Goal: Task Accomplishment & Management: Use online tool/utility

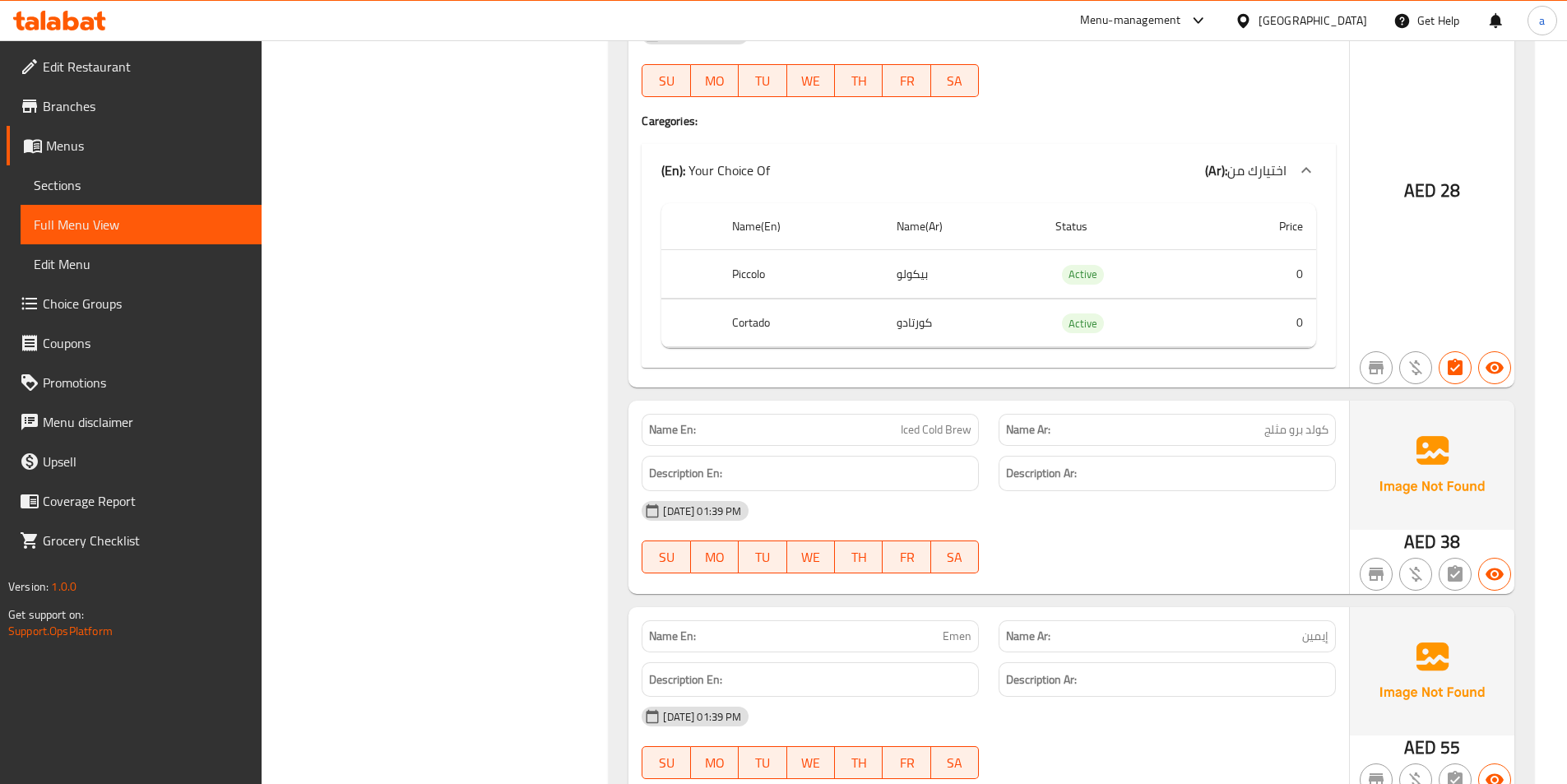
scroll to position [11707, 0]
click at [1372, 9] on div "United Arab Emirates" at bounding box center [1301, 20] width 159 height 39
click at [1336, 17] on div "United Arab Emirates" at bounding box center [1313, 21] width 109 height 18
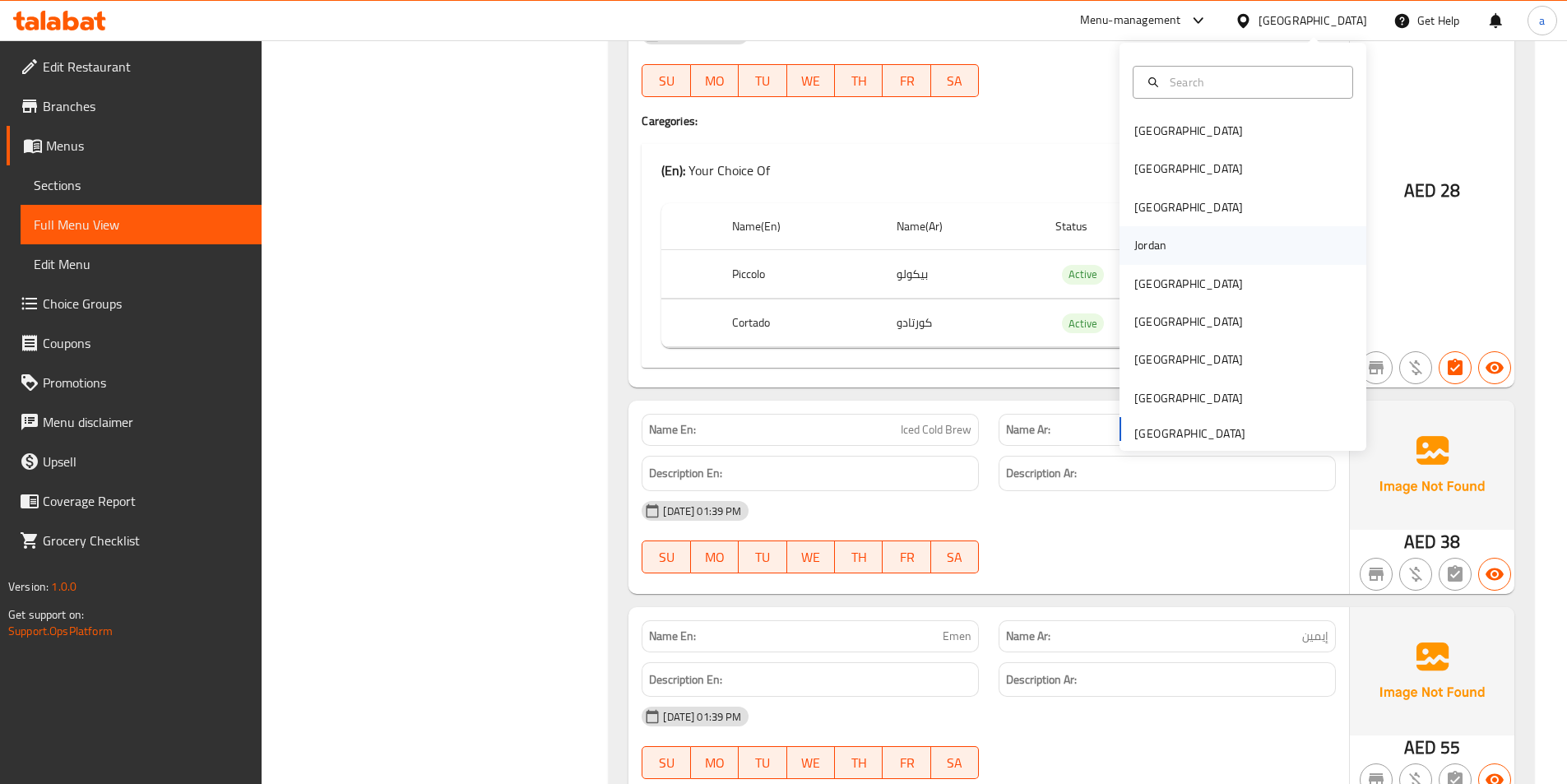
click at [1173, 239] on div "Jordan" at bounding box center [1243, 245] width 247 height 38
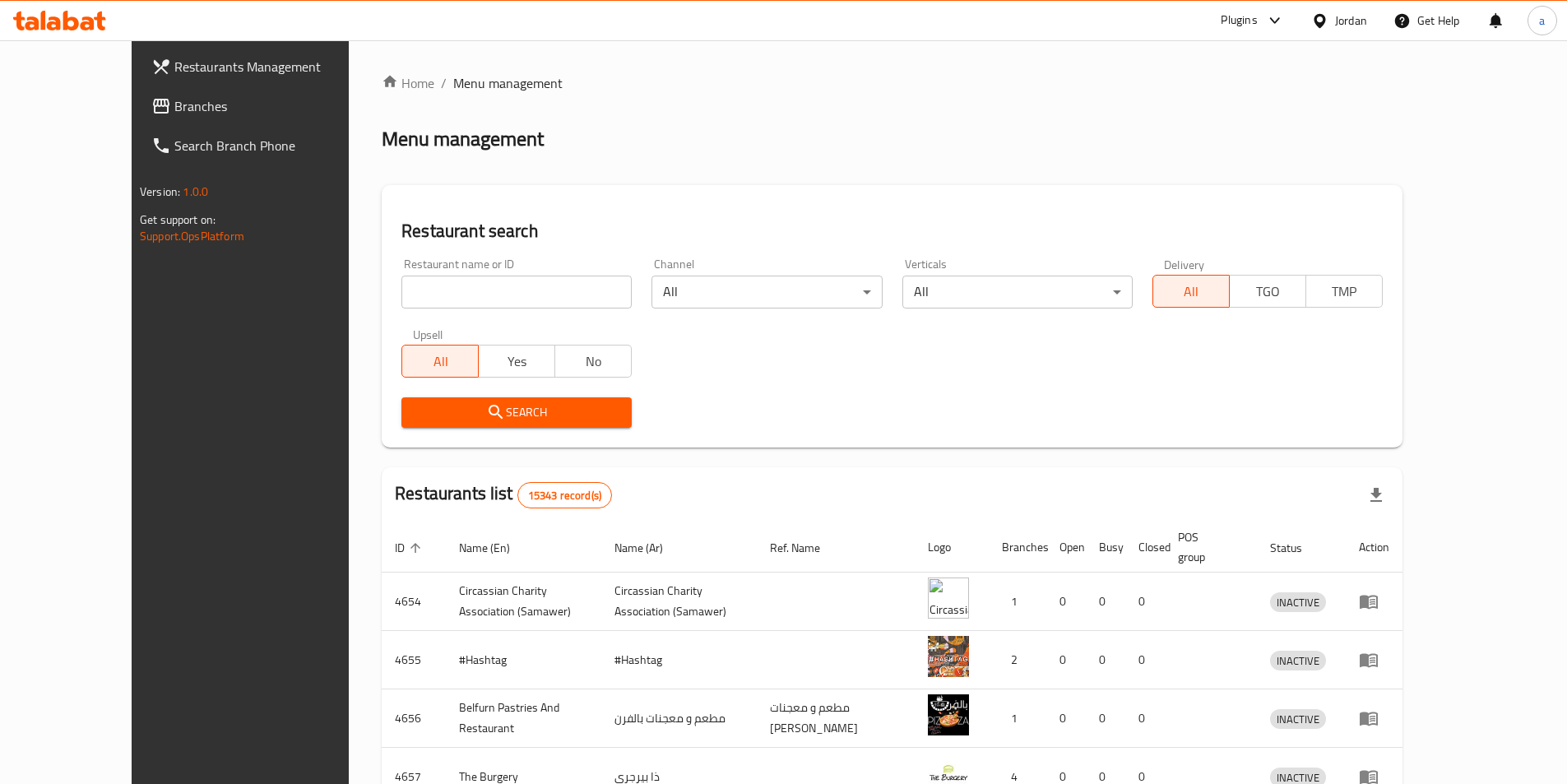
click at [175, 104] on span "Branches" at bounding box center [277, 106] width 205 height 20
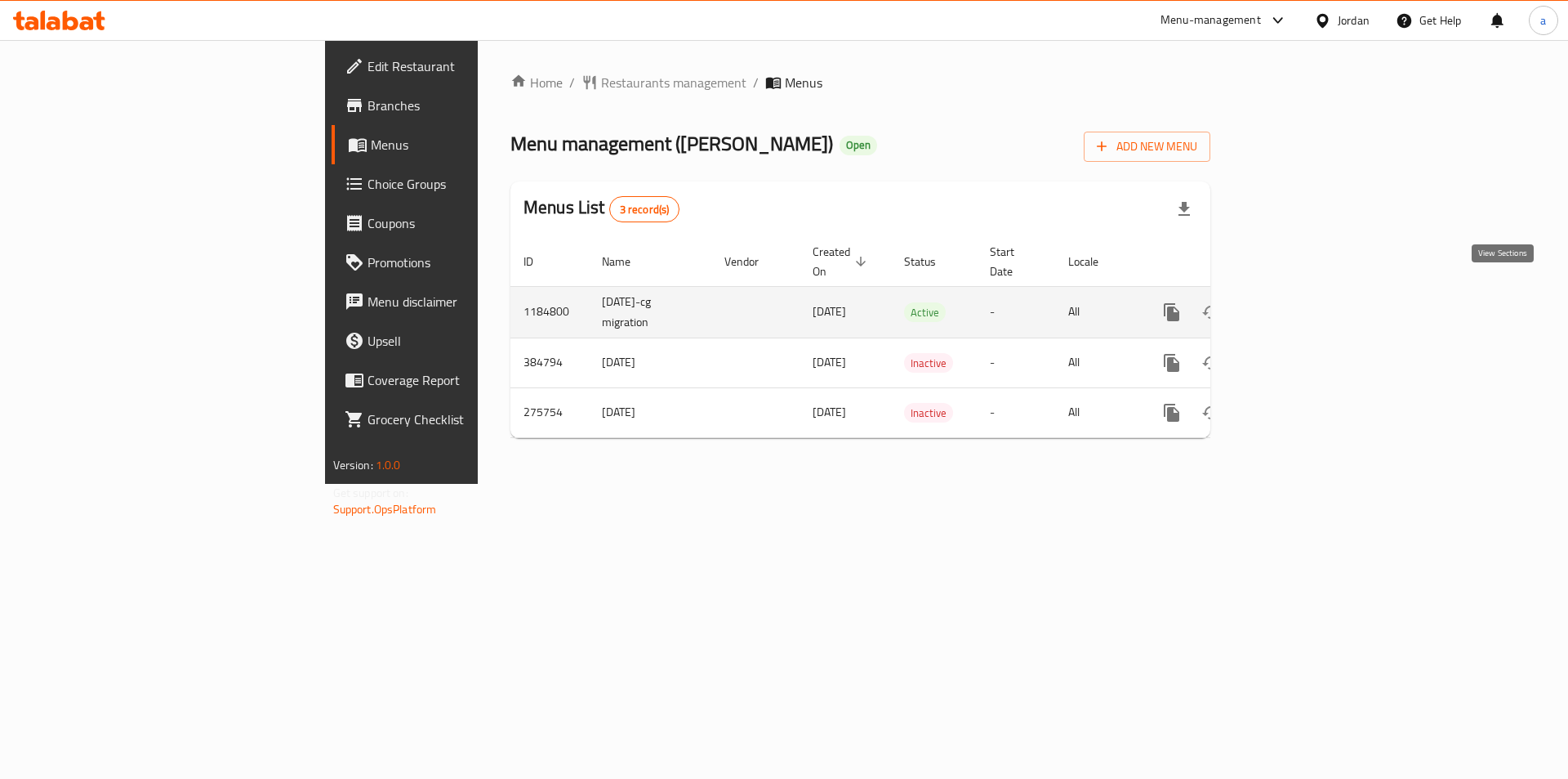
click at [1310, 292] on link "enhanced table" at bounding box center [1289, 311] width 39 height 39
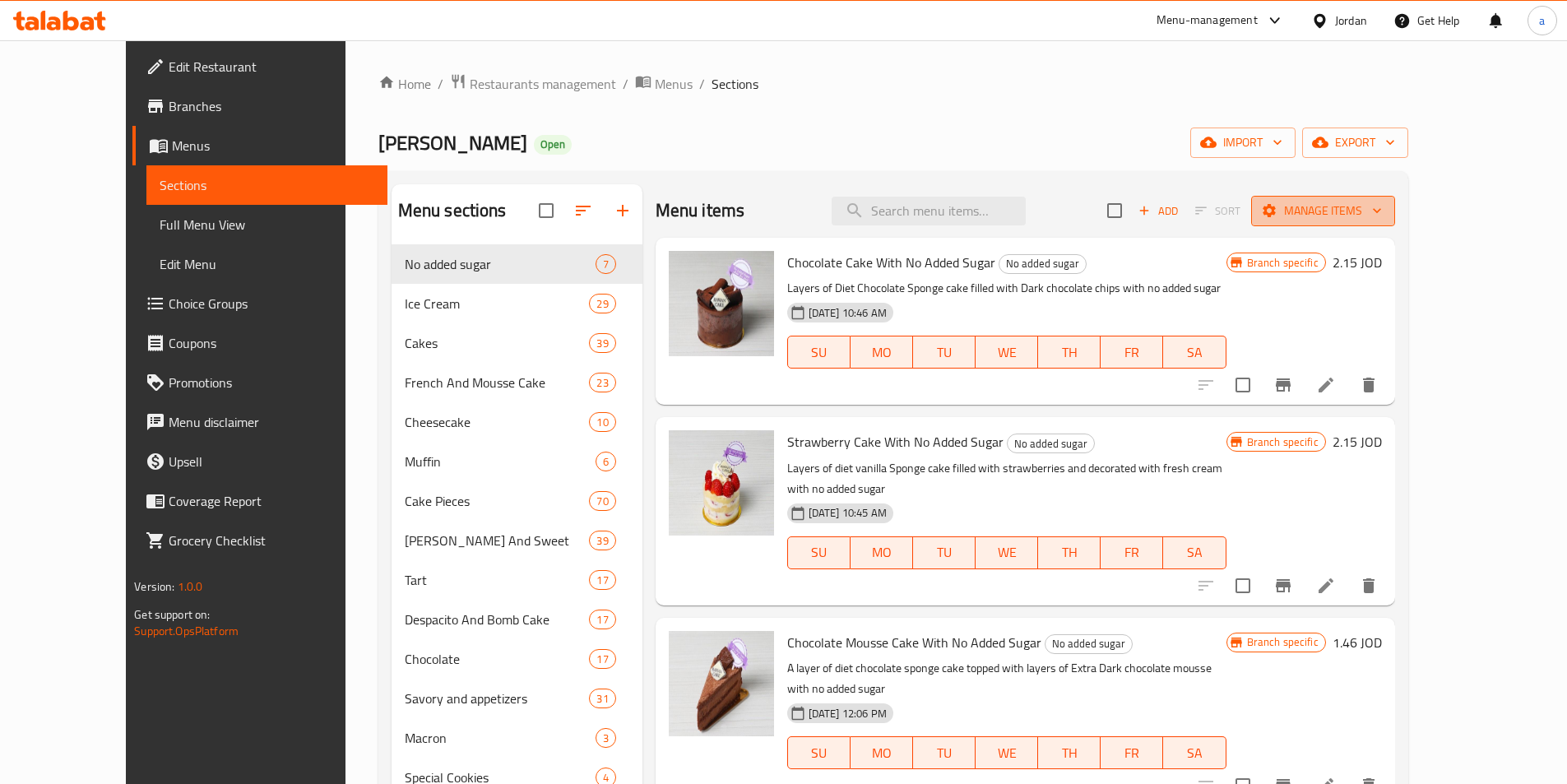
click at [1382, 206] on span "Manage items" at bounding box center [1322, 210] width 117 height 21
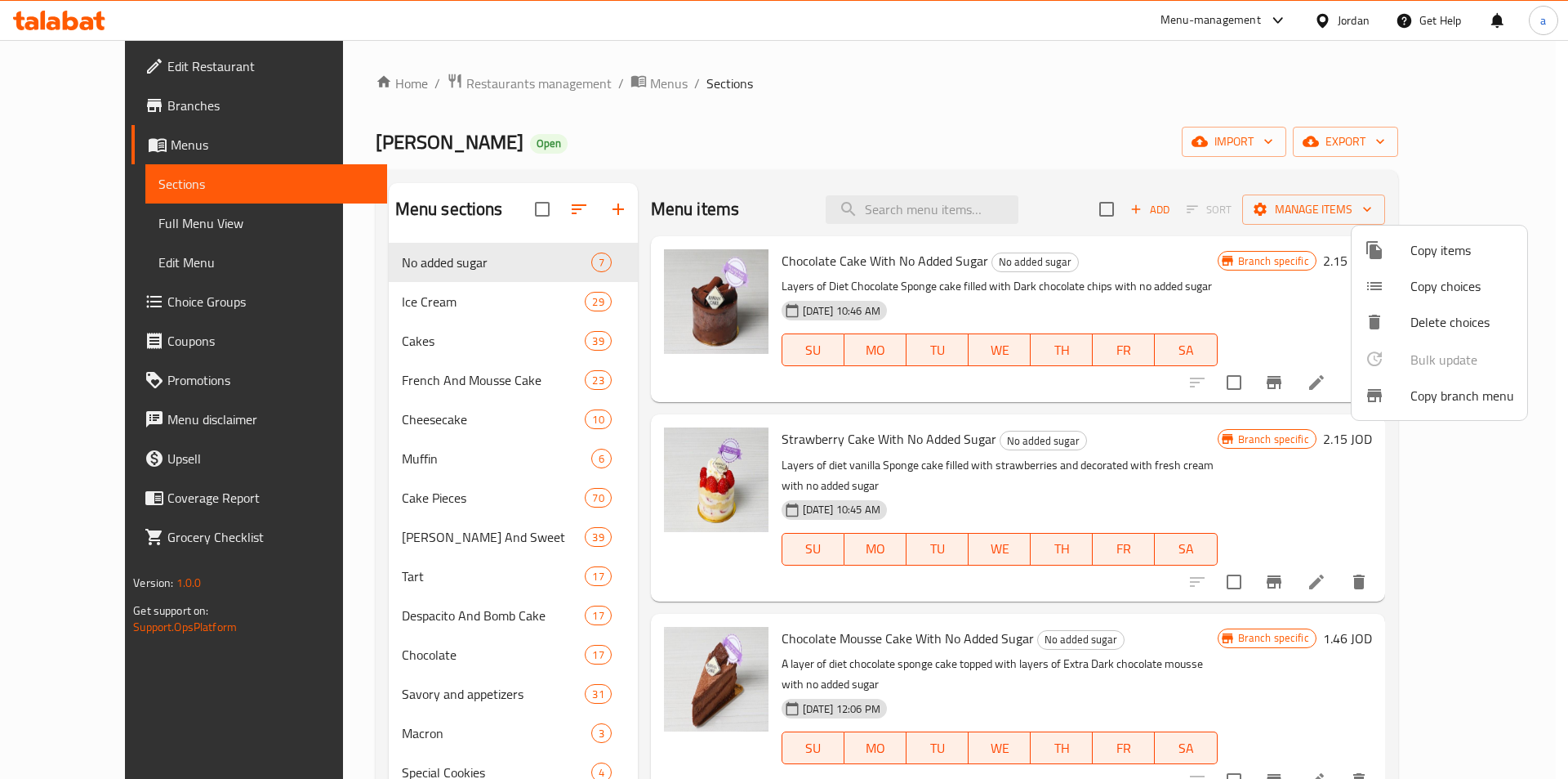
click at [1453, 398] on span "Copy branch menu" at bounding box center [1462, 396] width 104 height 20
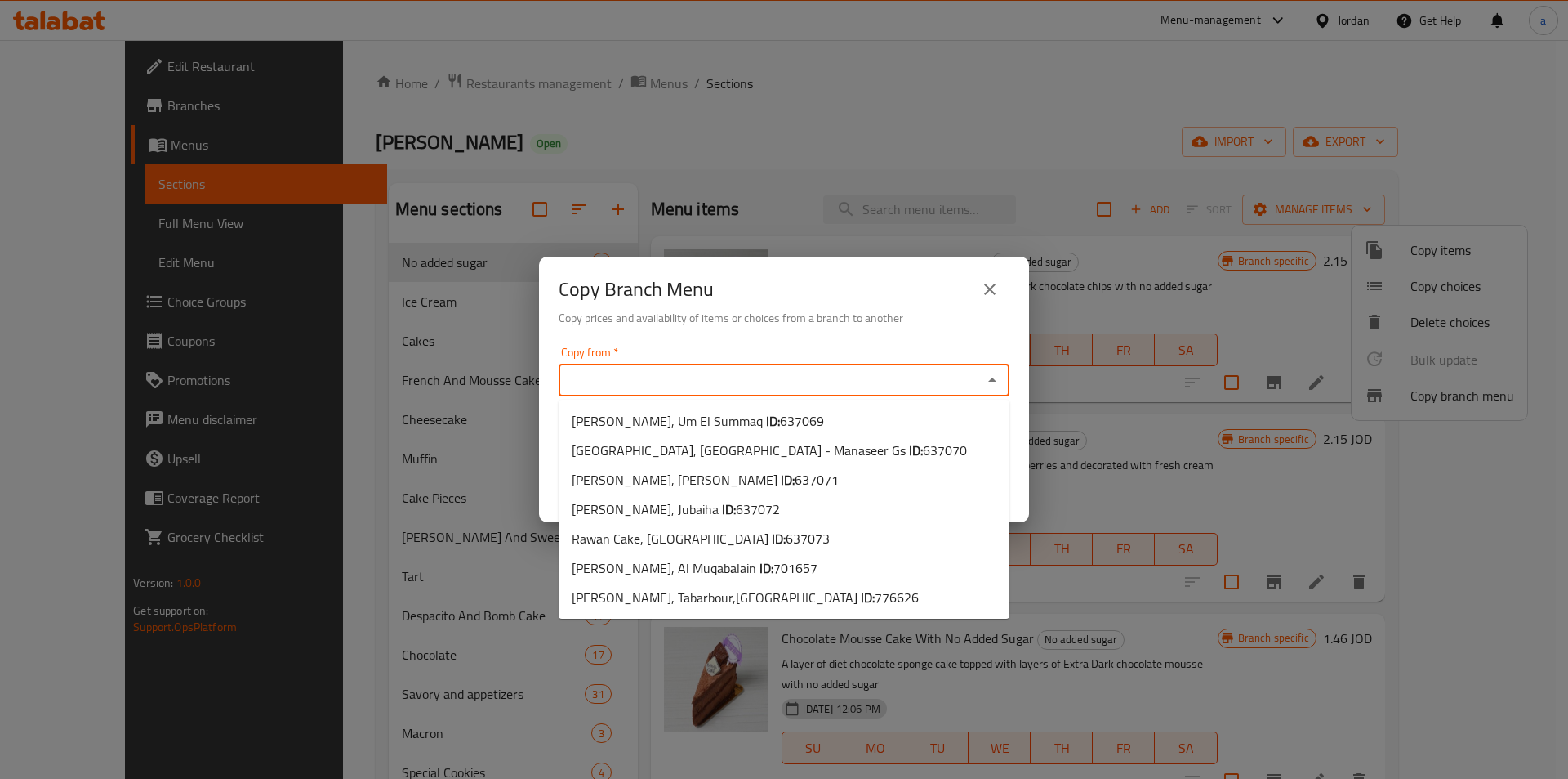
click at [729, 386] on input "Copy from   *" at bounding box center [771, 380] width 415 height 23
click at [774, 559] on span "701657" at bounding box center [795, 568] width 44 height 25
type input "Rawan Cake, Al Muqabalain"
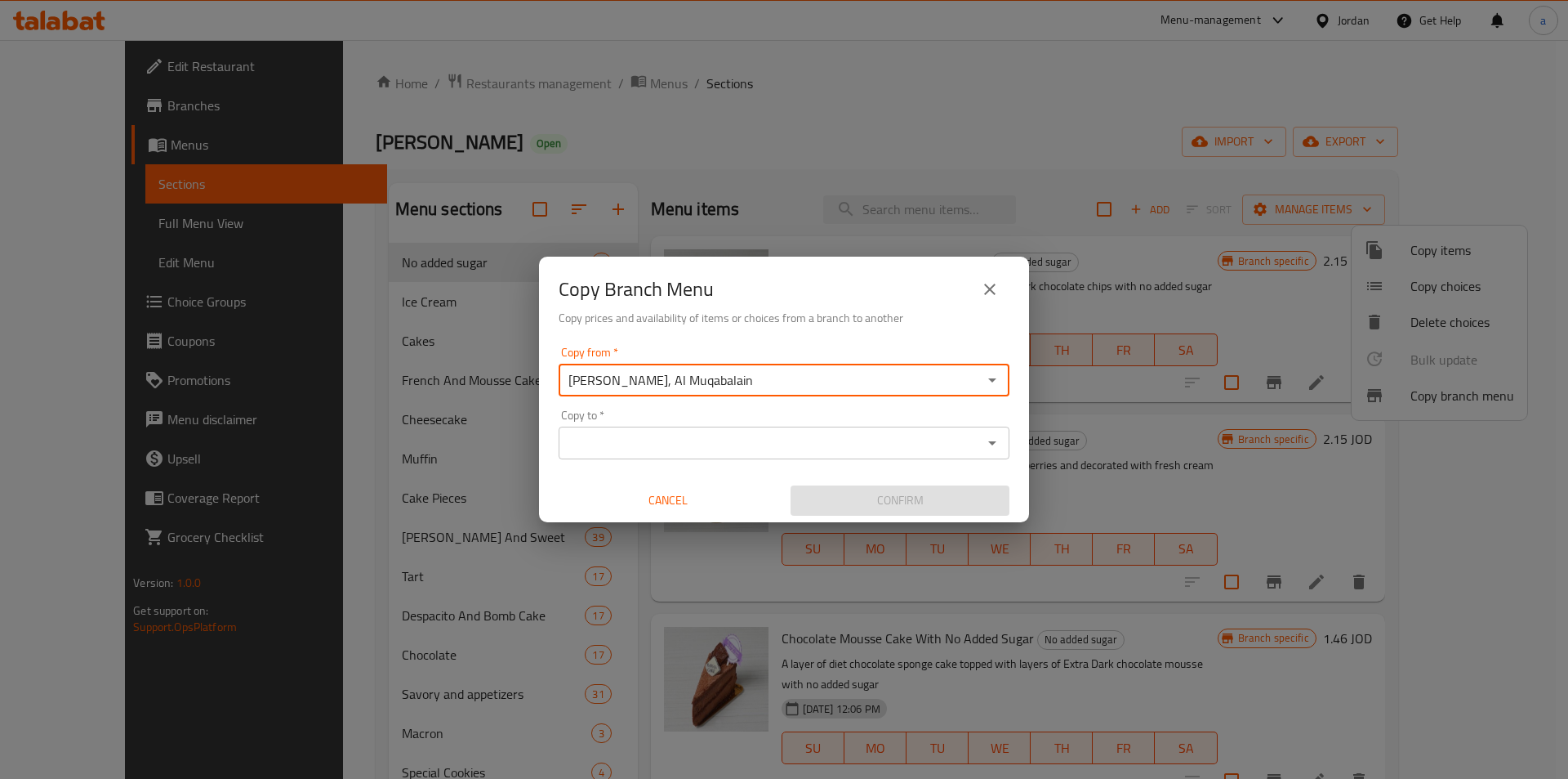
click at [826, 454] on input "Copy to   *" at bounding box center [771, 443] width 415 height 23
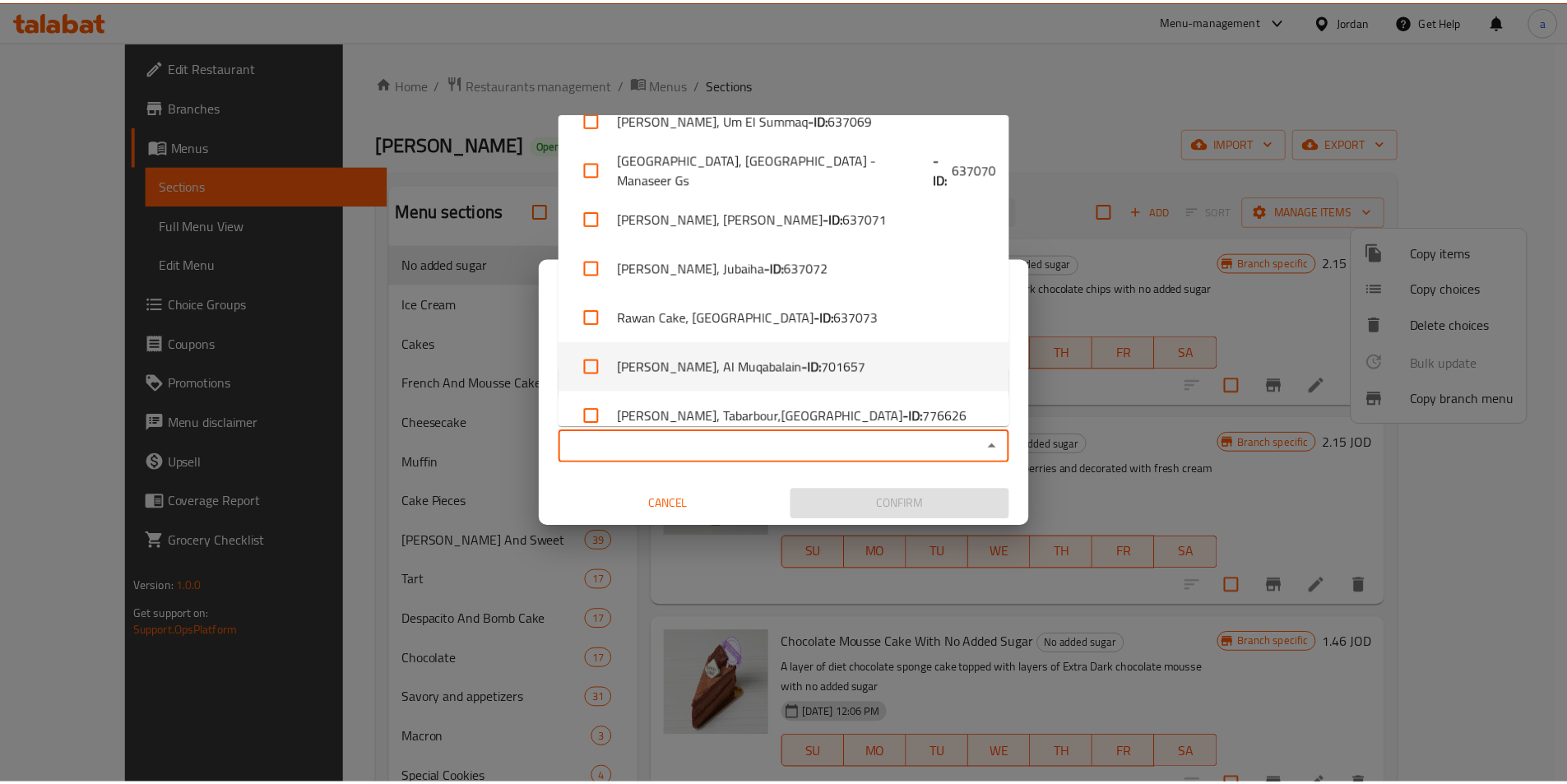
scroll to position [45, 0]
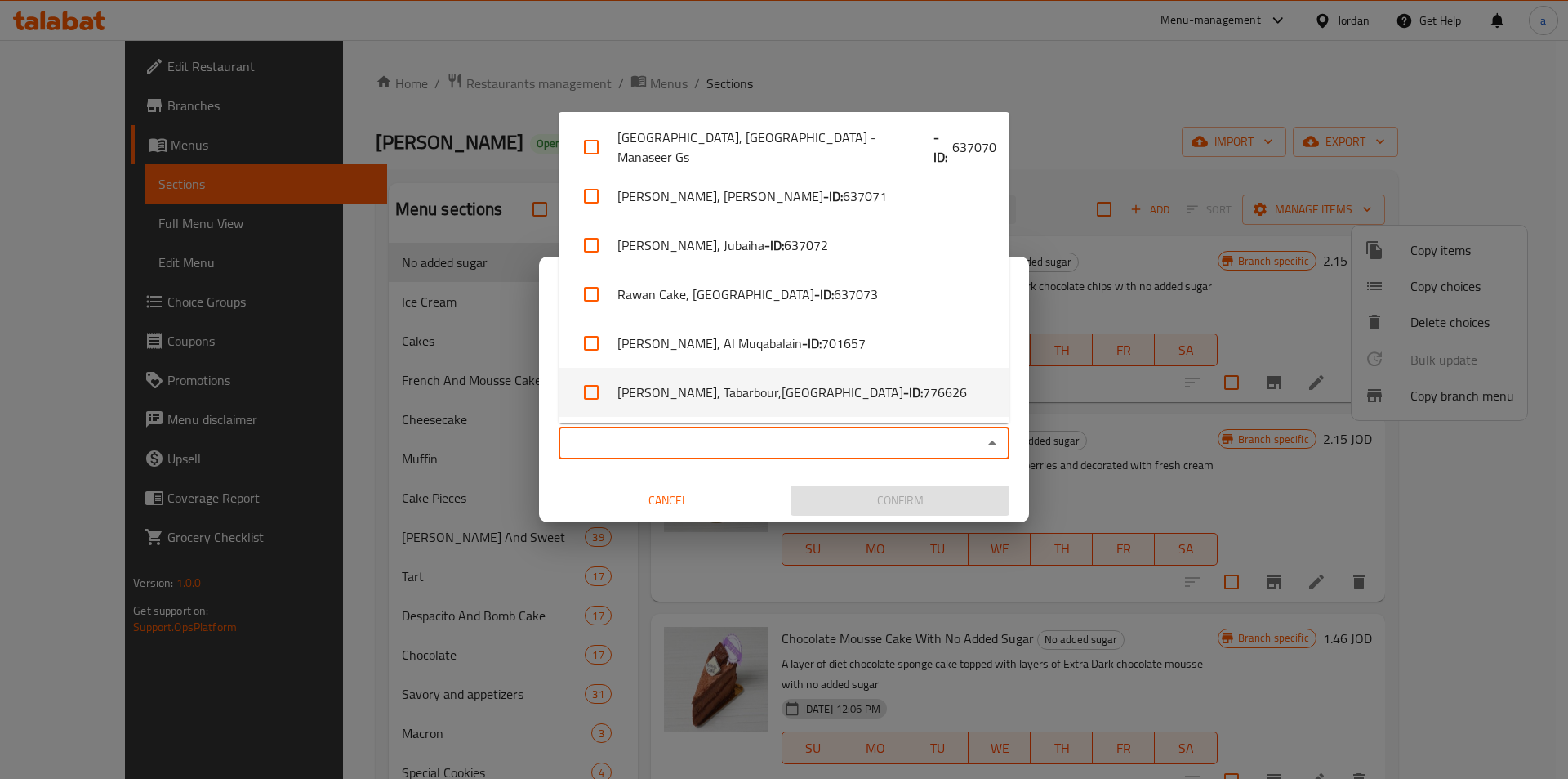
click at [871, 398] on li "Rawan Cake, Tabarbour,Tabarbour - ID: 776626" at bounding box center [784, 392] width 451 height 49
checkbox input "true"
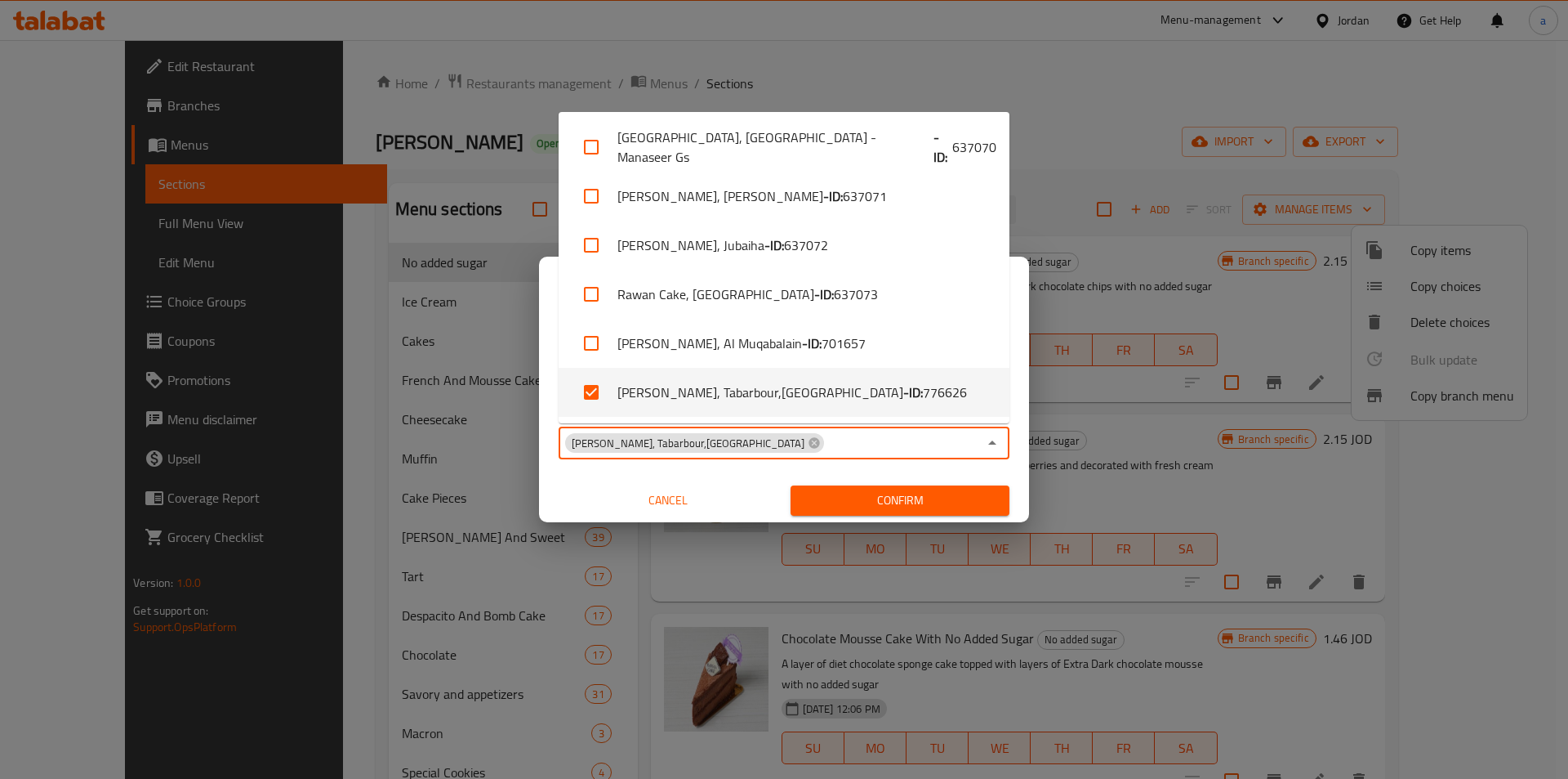
click at [881, 505] on span "Confirm" at bounding box center [899, 501] width 192 height 21
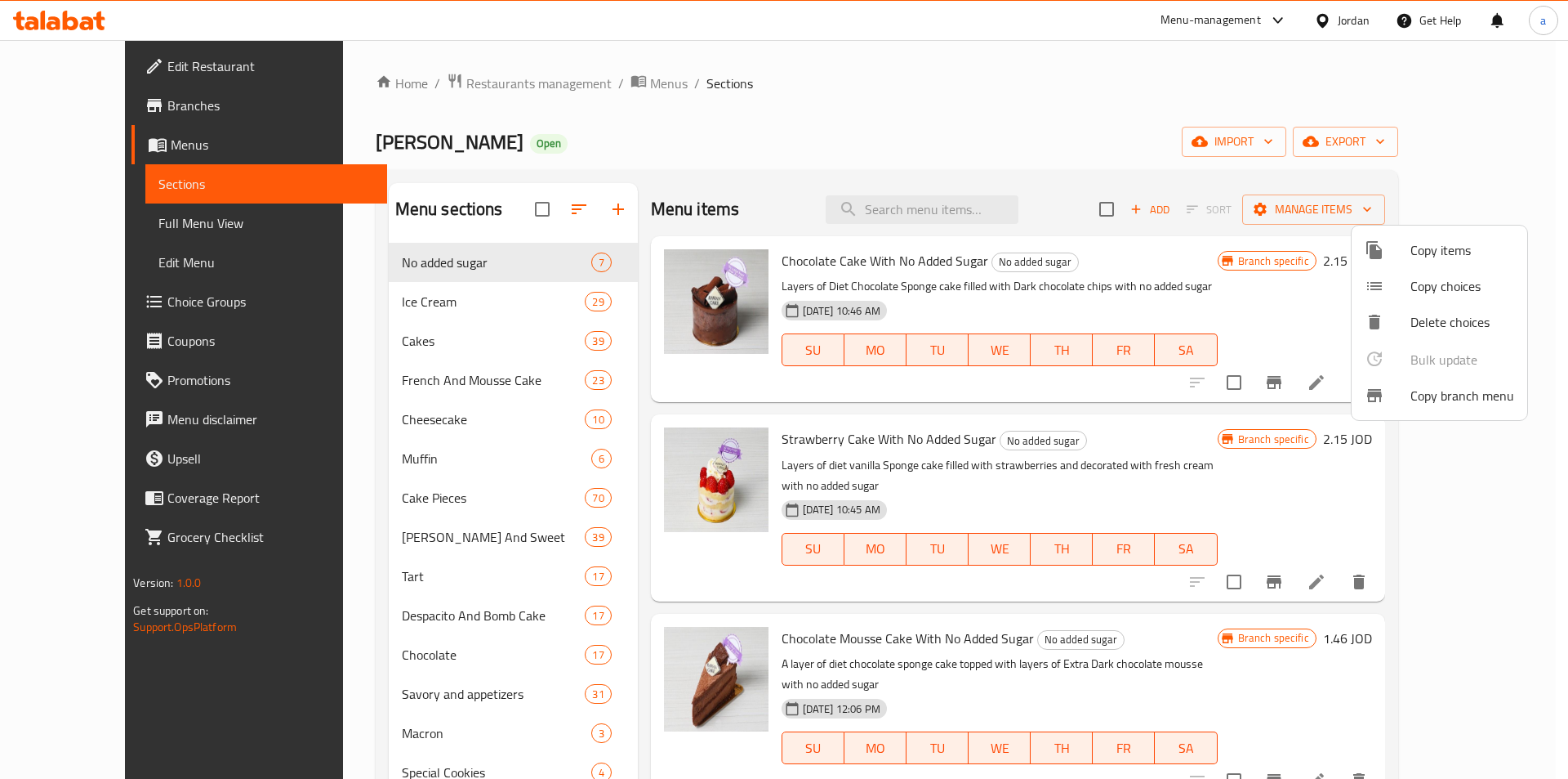
click at [95, 101] on div at bounding box center [784, 389] width 1568 height 779
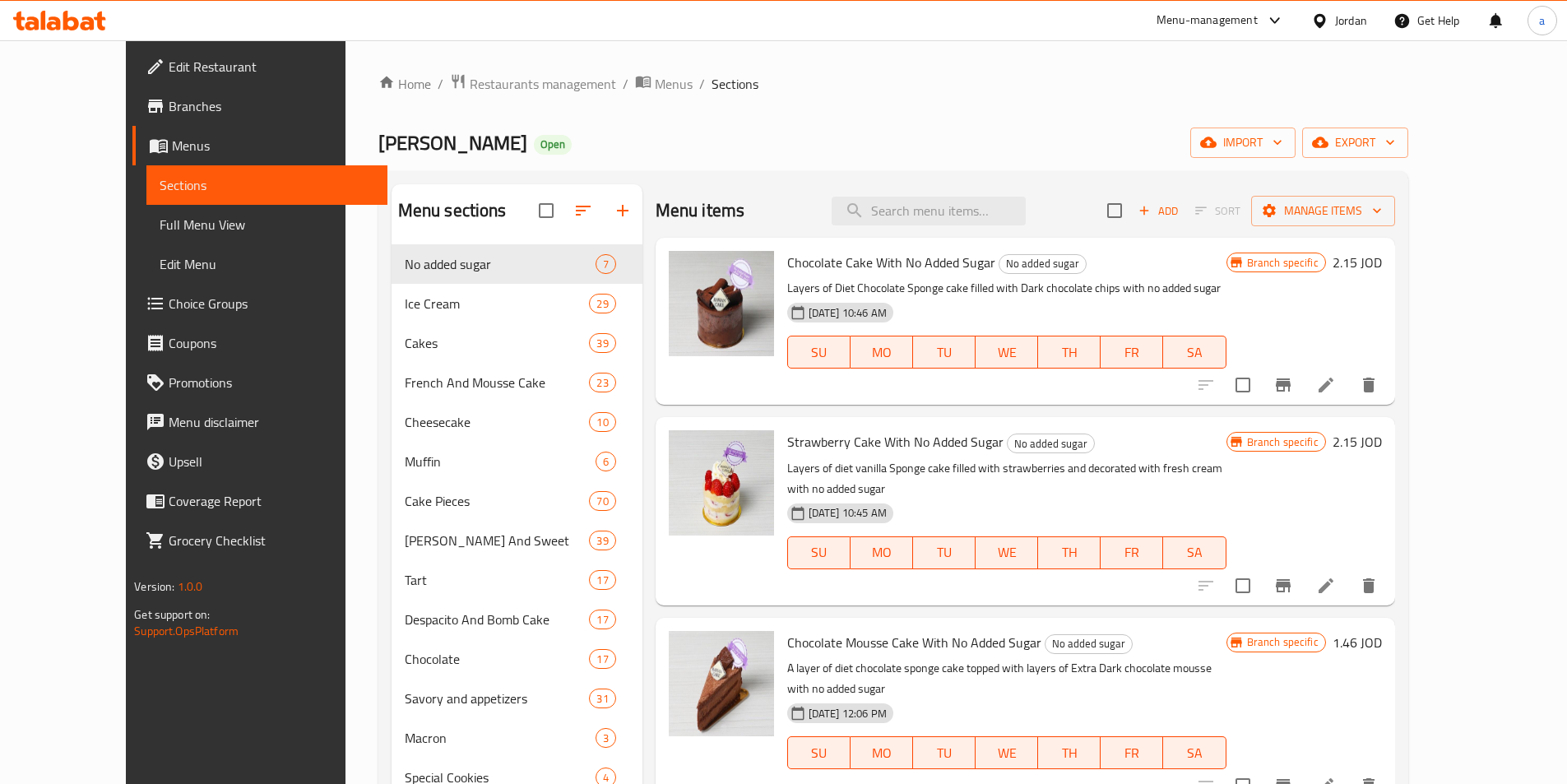
click at [169, 101] on span "Branches" at bounding box center [271, 106] width 205 height 20
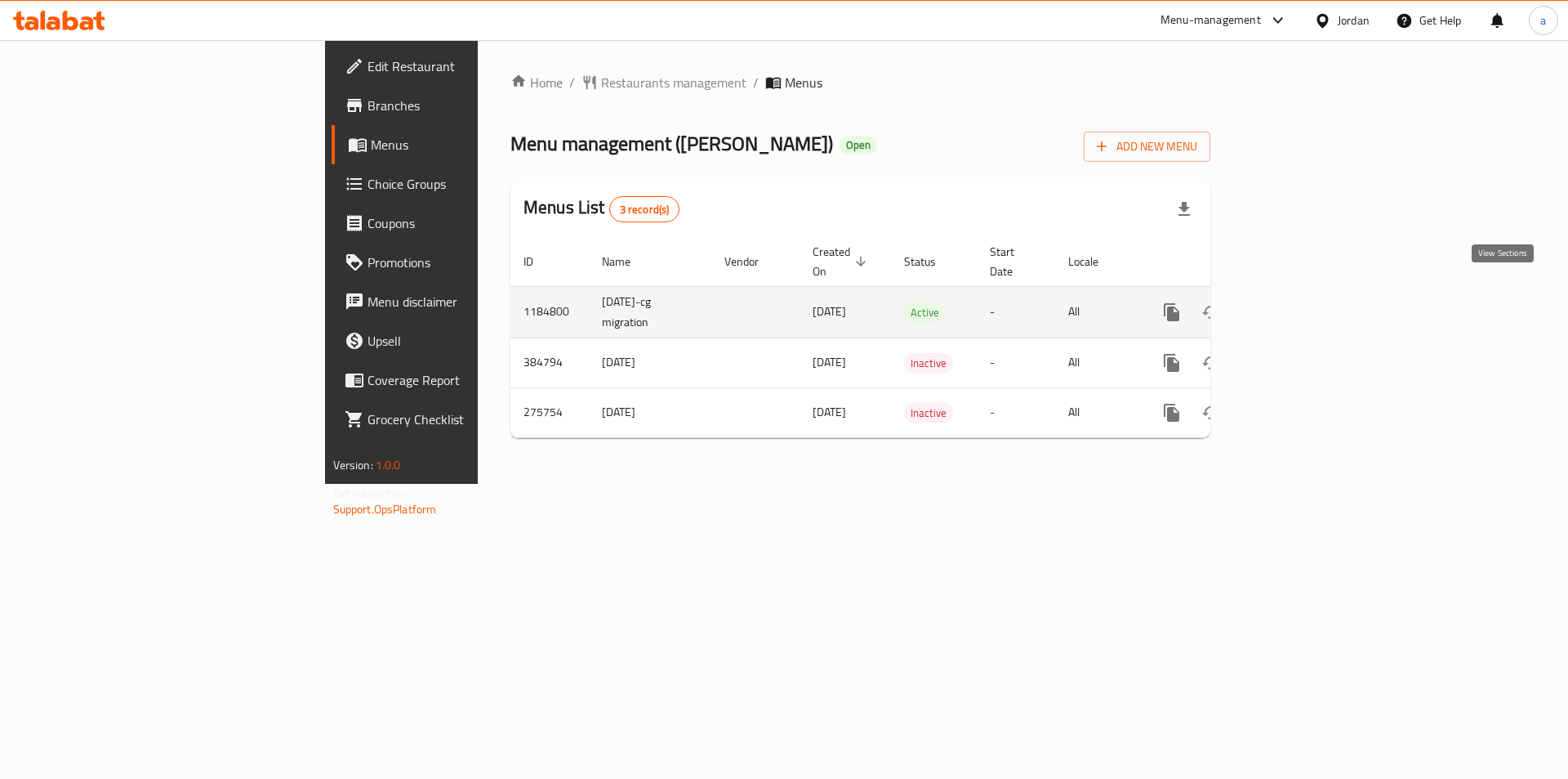
click at [1297, 305] on icon "enhanced table" at bounding box center [1290, 312] width 15 height 15
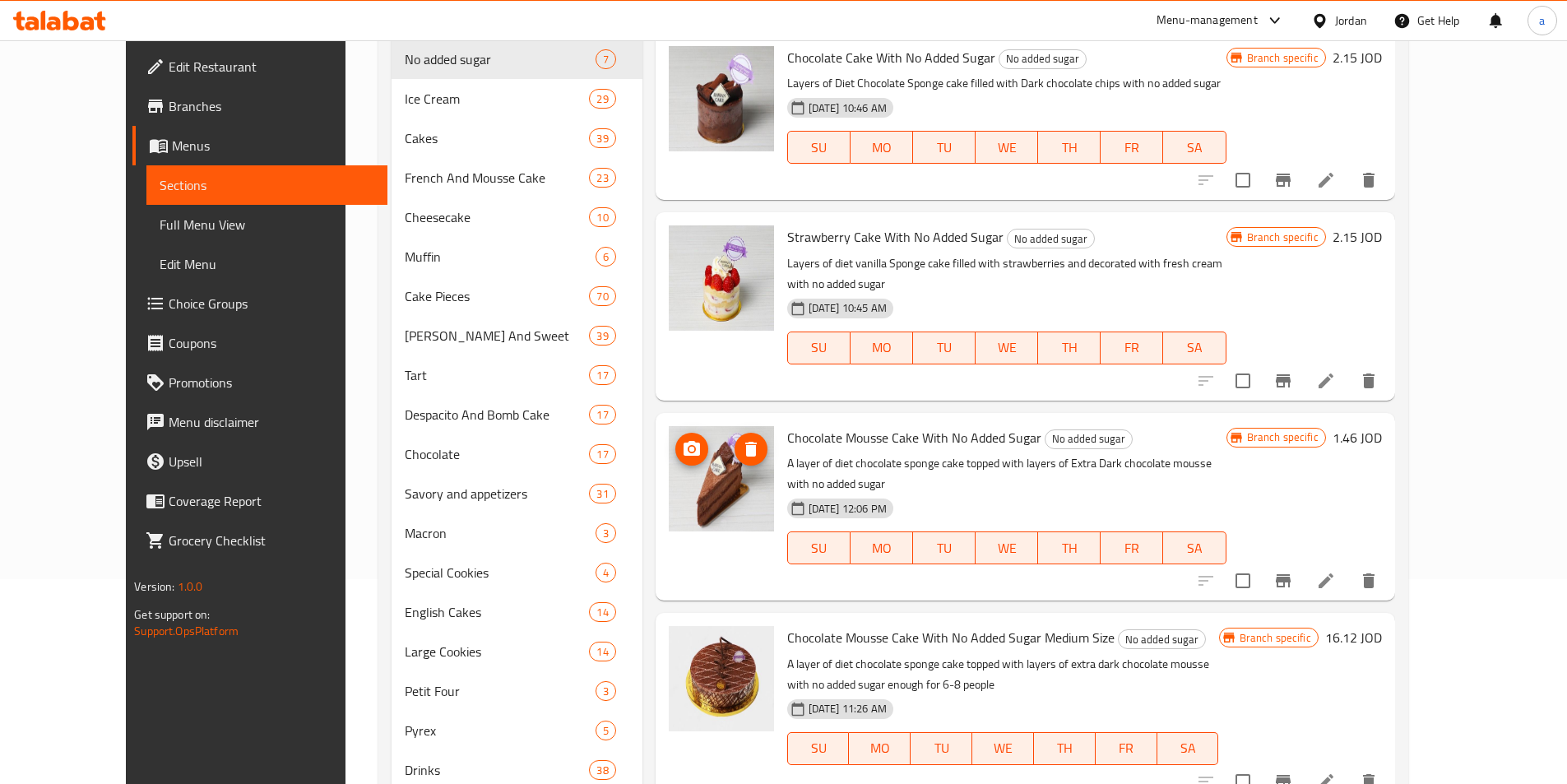
scroll to position [412, 0]
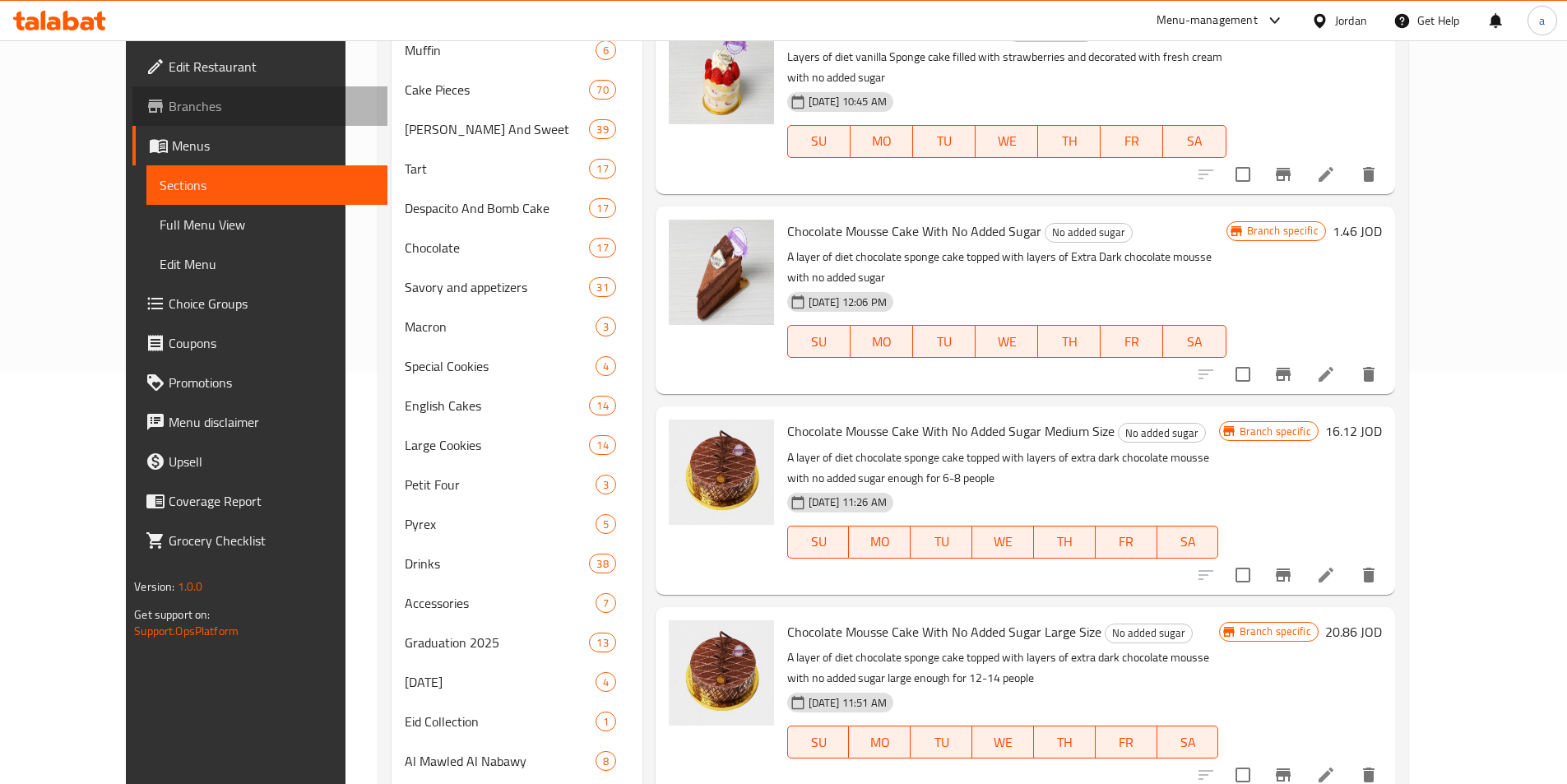
click at [169, 115] on span "Branches" at bounding box center [271, 106] width 205 height 20
